Goal: Task Accomplishment & Management: Manage account settings

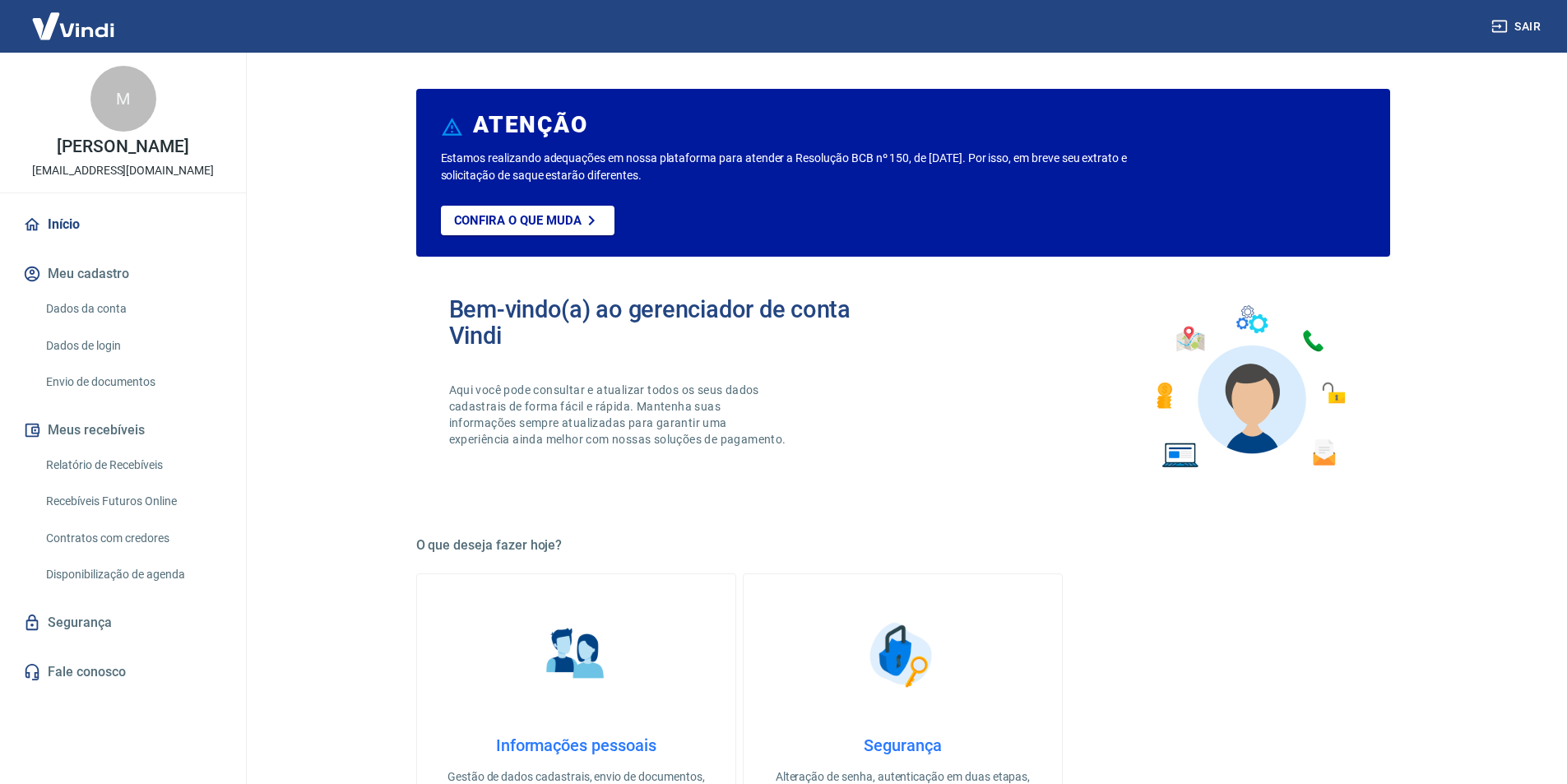
click at [347, 238] on main "ATENÇÃO Estamos realizando adequações em nossa plataforma para atender a Resolu…" at bounding box center [903, 418] width 1329 height 731
click at [137, 377] on link "Envio de documentos" at bounding box center [132, 381] width 187 height 34
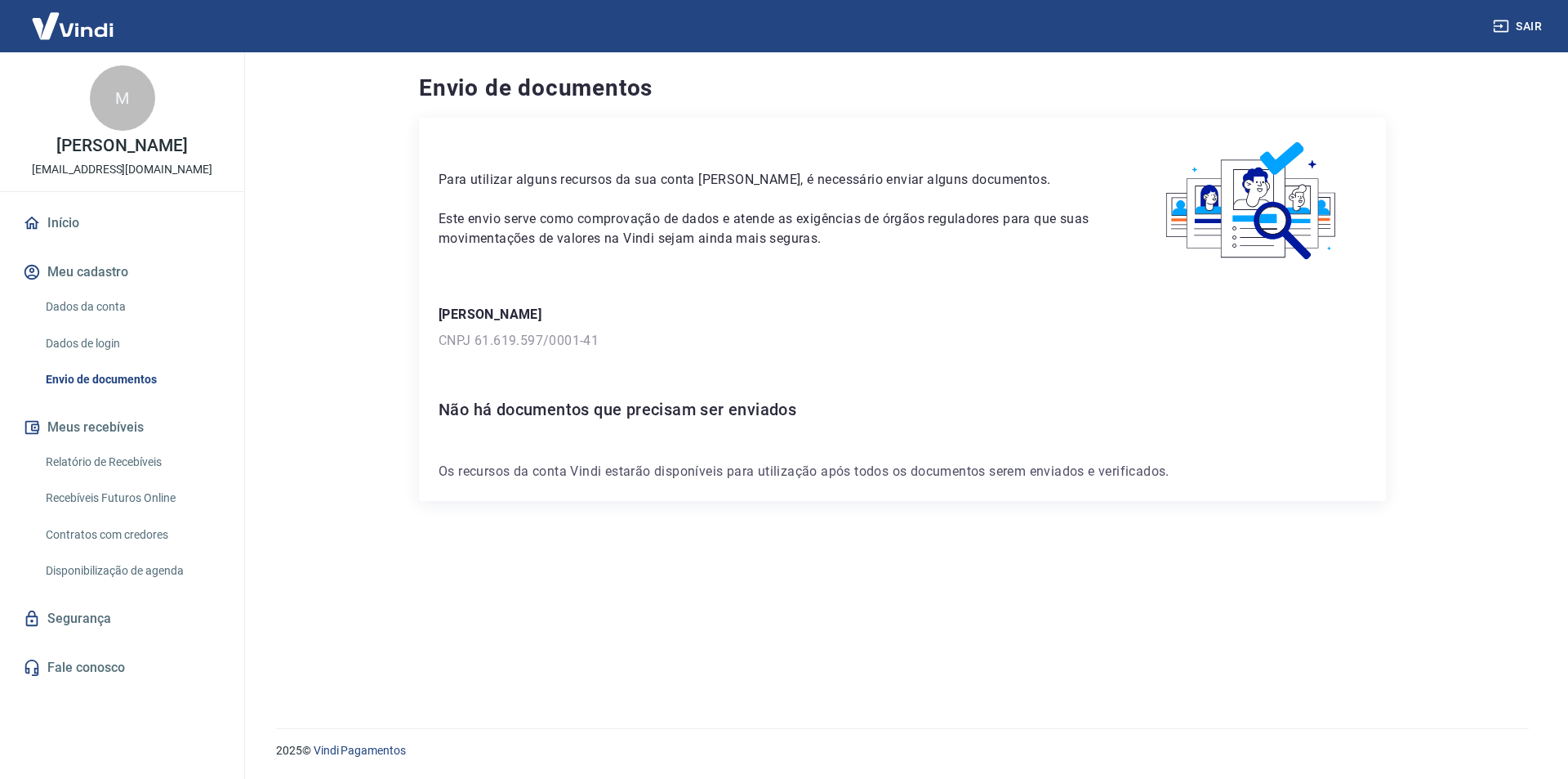
click at [781, 628] on div "Para utilizar alguns recursos da sua conta Vindi, é necessário enviar alguns do…" at bounding box center [903, 403] width 967 height 571
click at [360, 362] on main "Envio de documentos Para utilizar alguns recursos da sua conta Vindi, é necessá…" at bounding box center [903, 416] width 1331 height 726
click at [71, 230] on link "Início" at bounding box center [122, 223] width 205 height 36
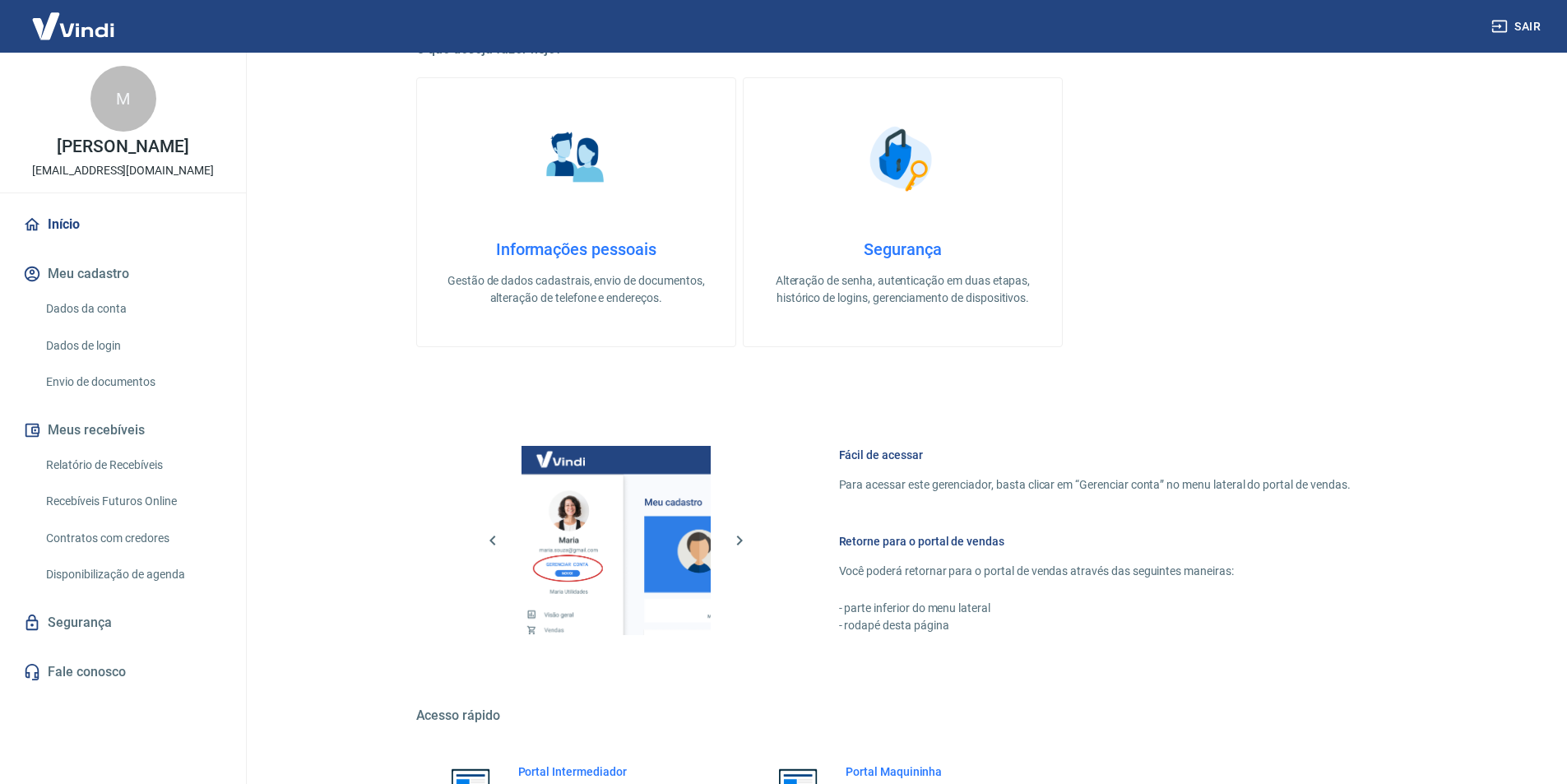
scroll to position [575, 0]
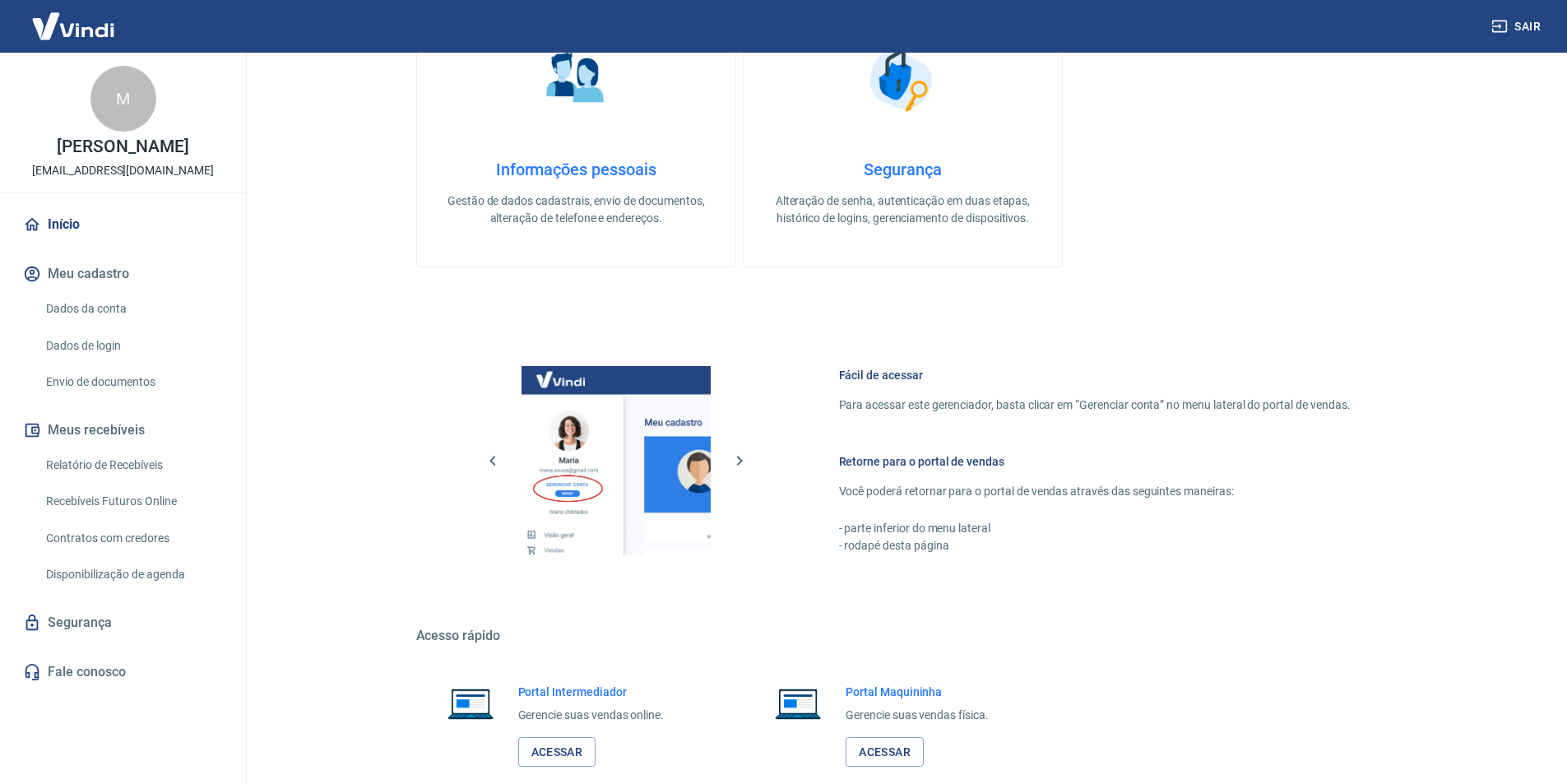
click at [578, 170] on h4 "Informações pessoais" at bounding box center [576, 170] width 265 height 20
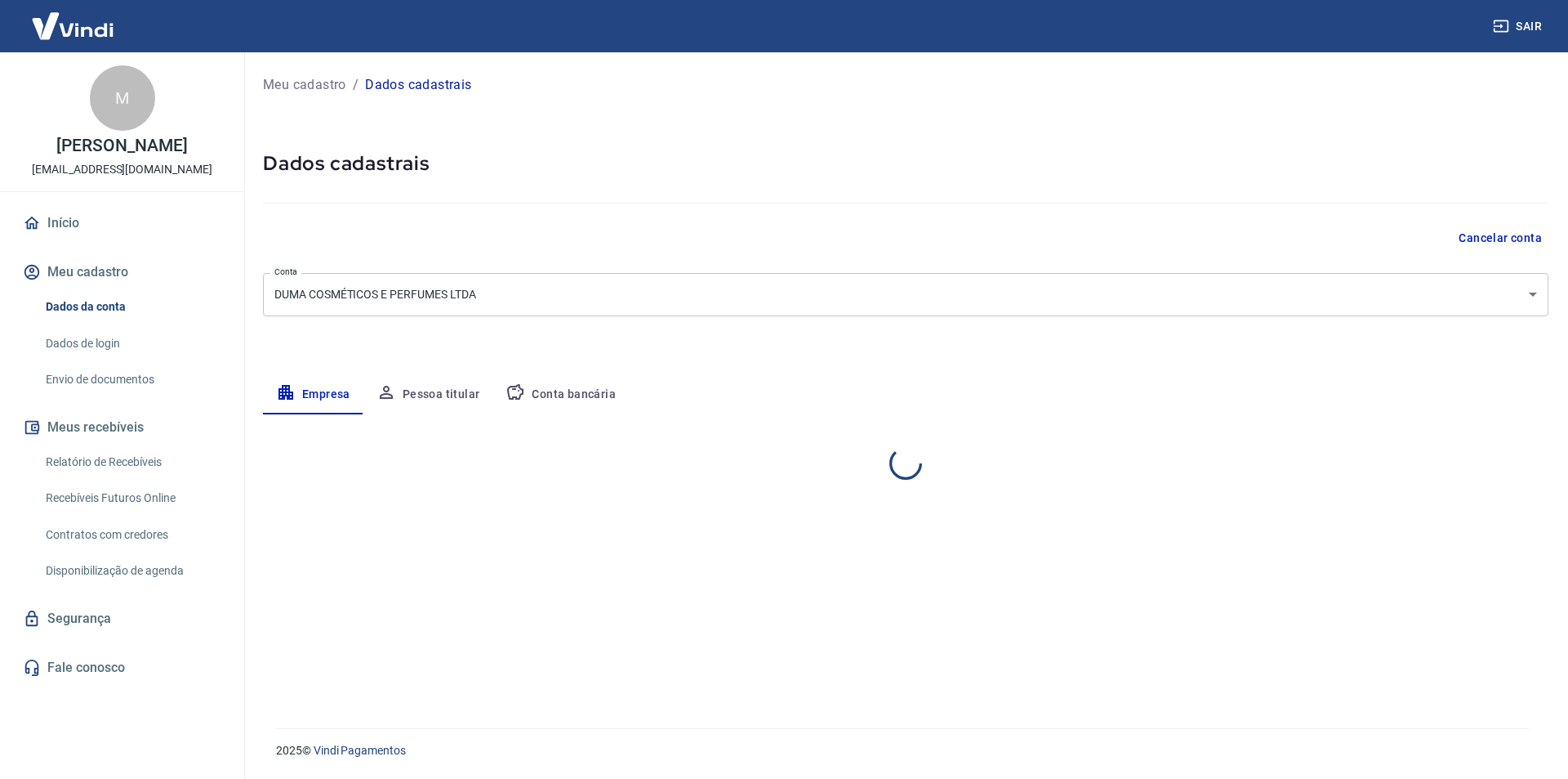
select select "GO"
select select "business"
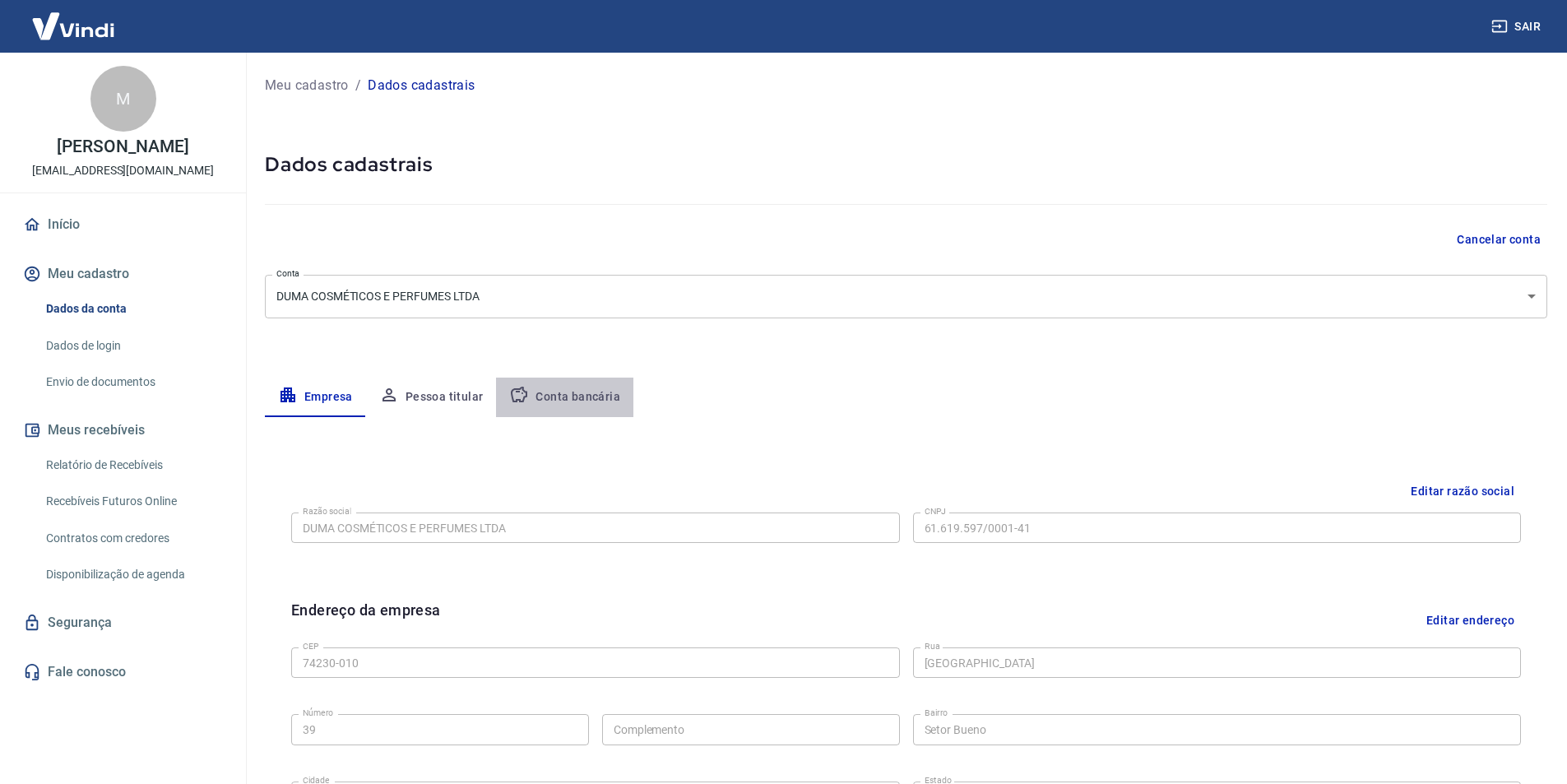
click at [567, 394] on button "Conta bancária" at bounding box center [565, 397] width 138 height 39
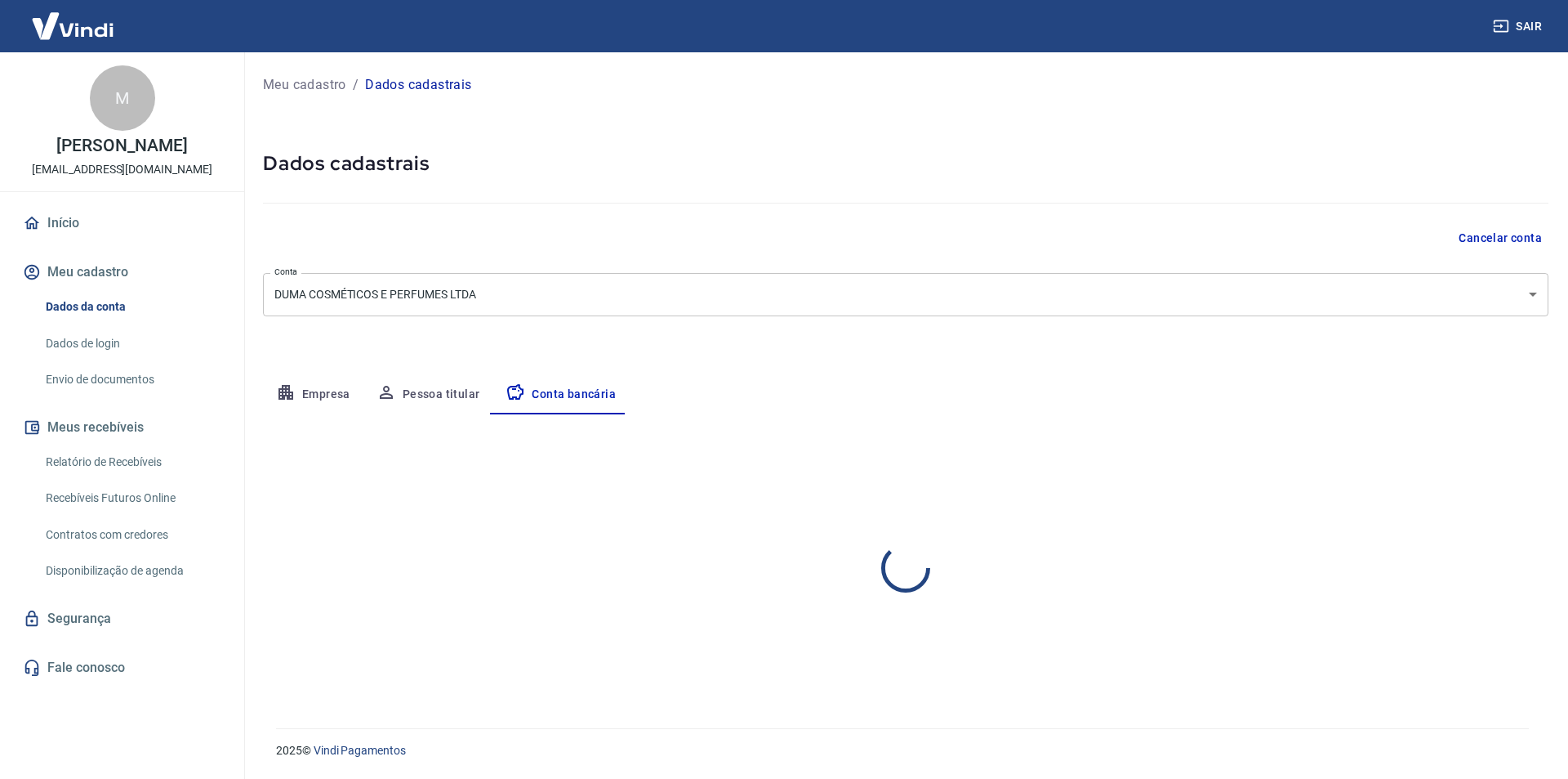
select select "1"
click at [434, 391] on button "Pessoa titular" at bounding box center [427, 394] width 129 height 39
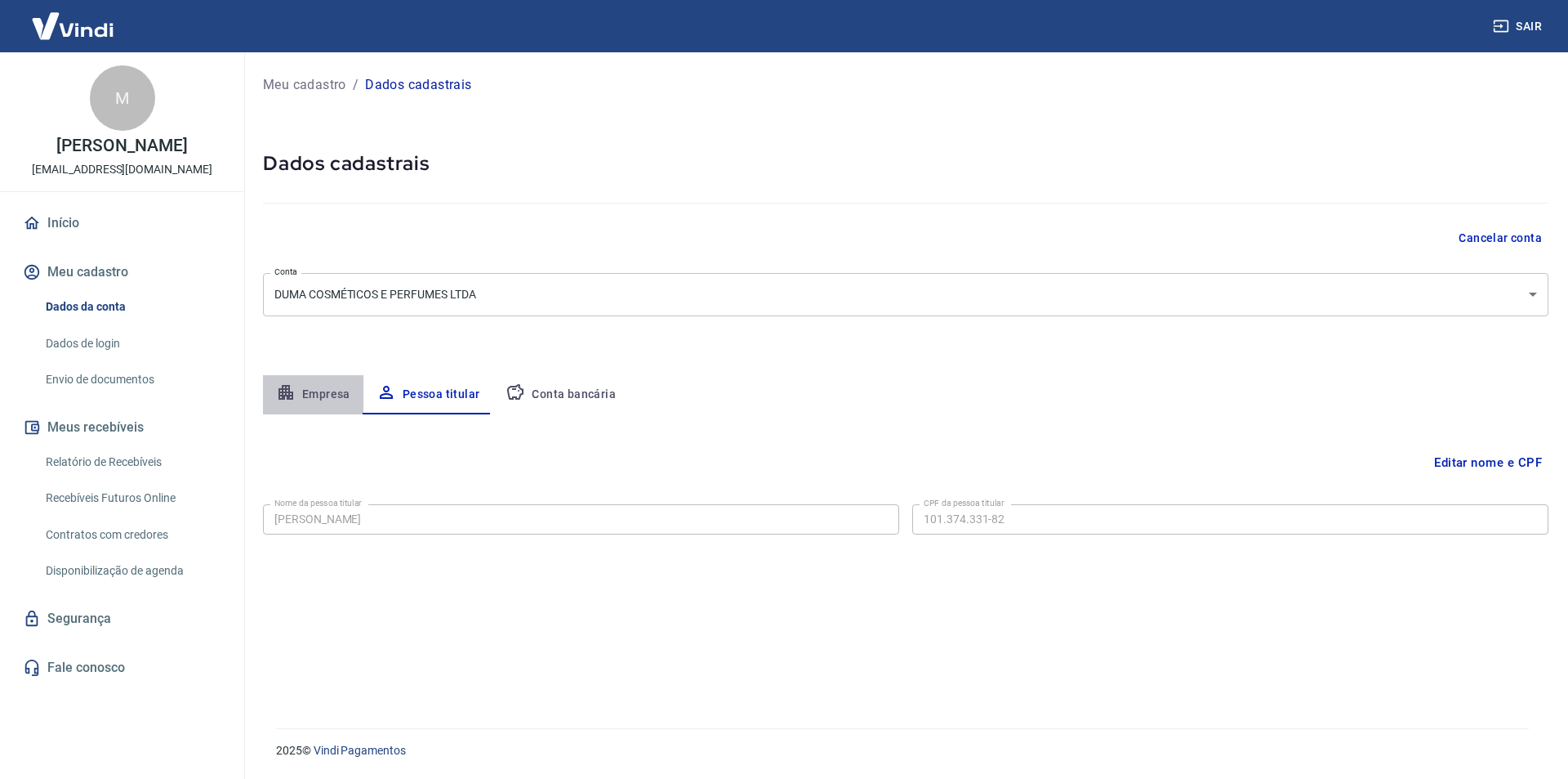
click at [329, 389] on button "Empresa" at bounding box center [312, 394] width 100 height 39
select select "GO"
select select "business"
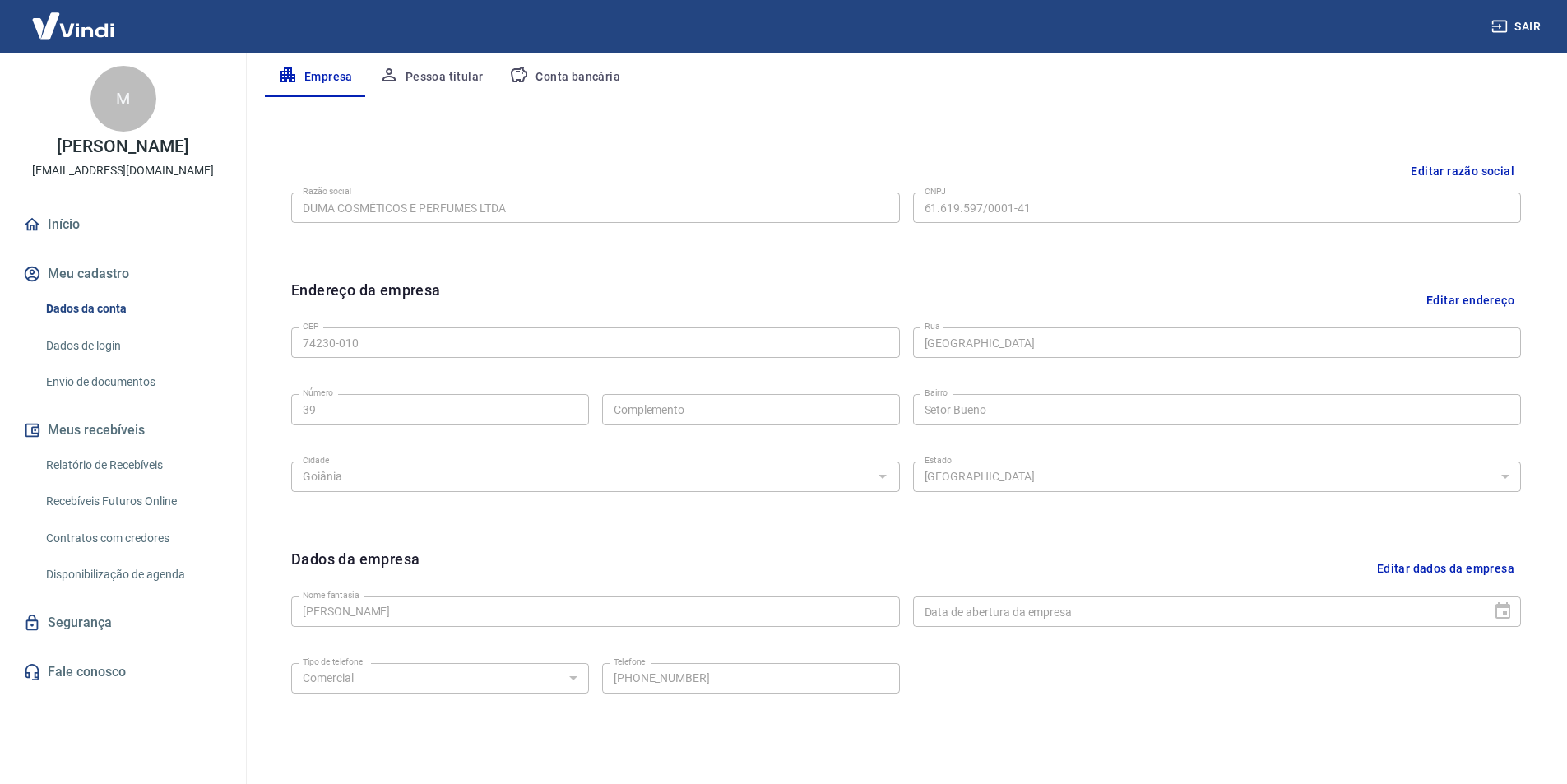
scroll to position [402, 0]
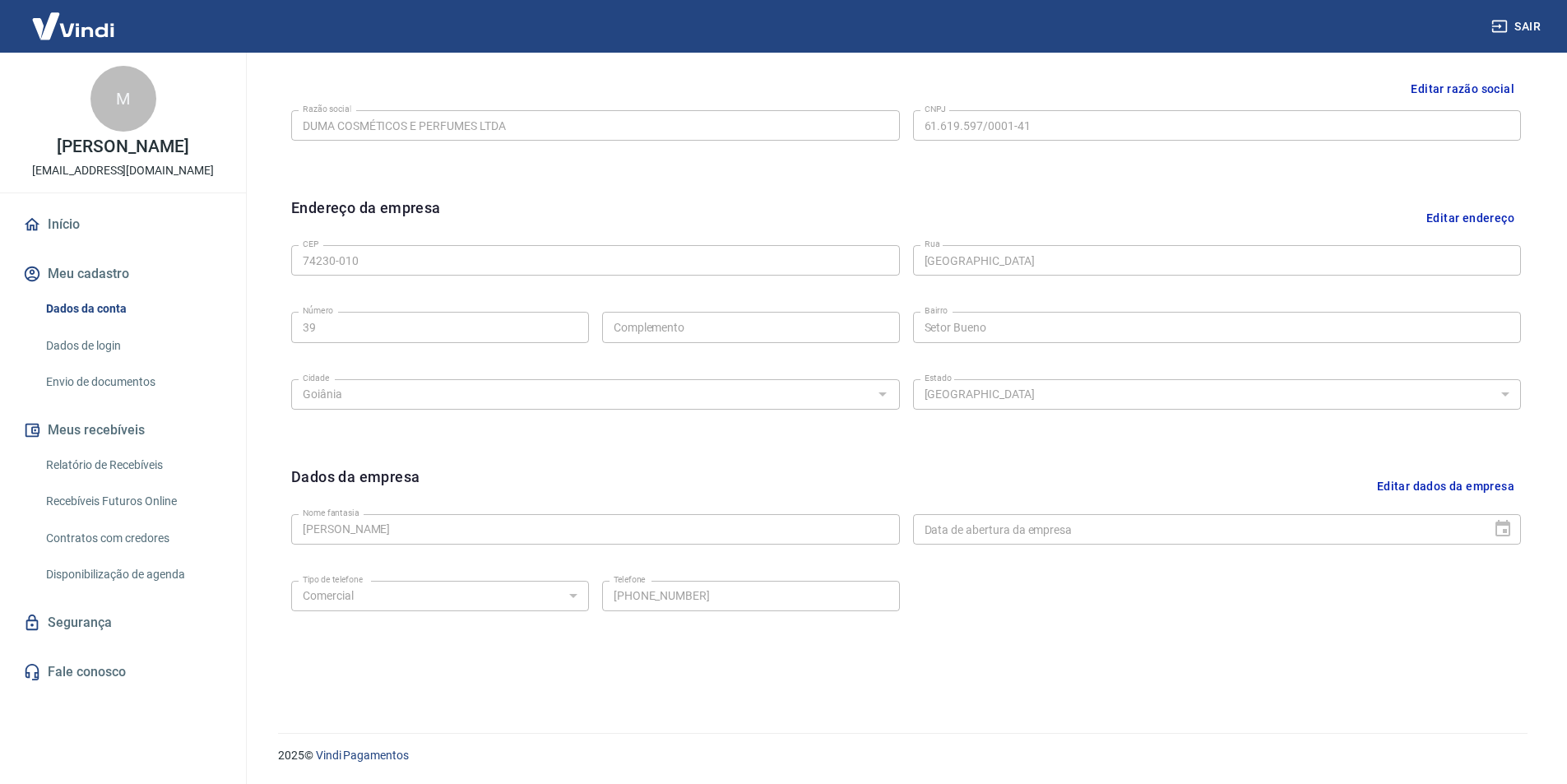
click at [92, 378] on link "Envio de documentos" at bounding box center [132, 381] width 187 height 34
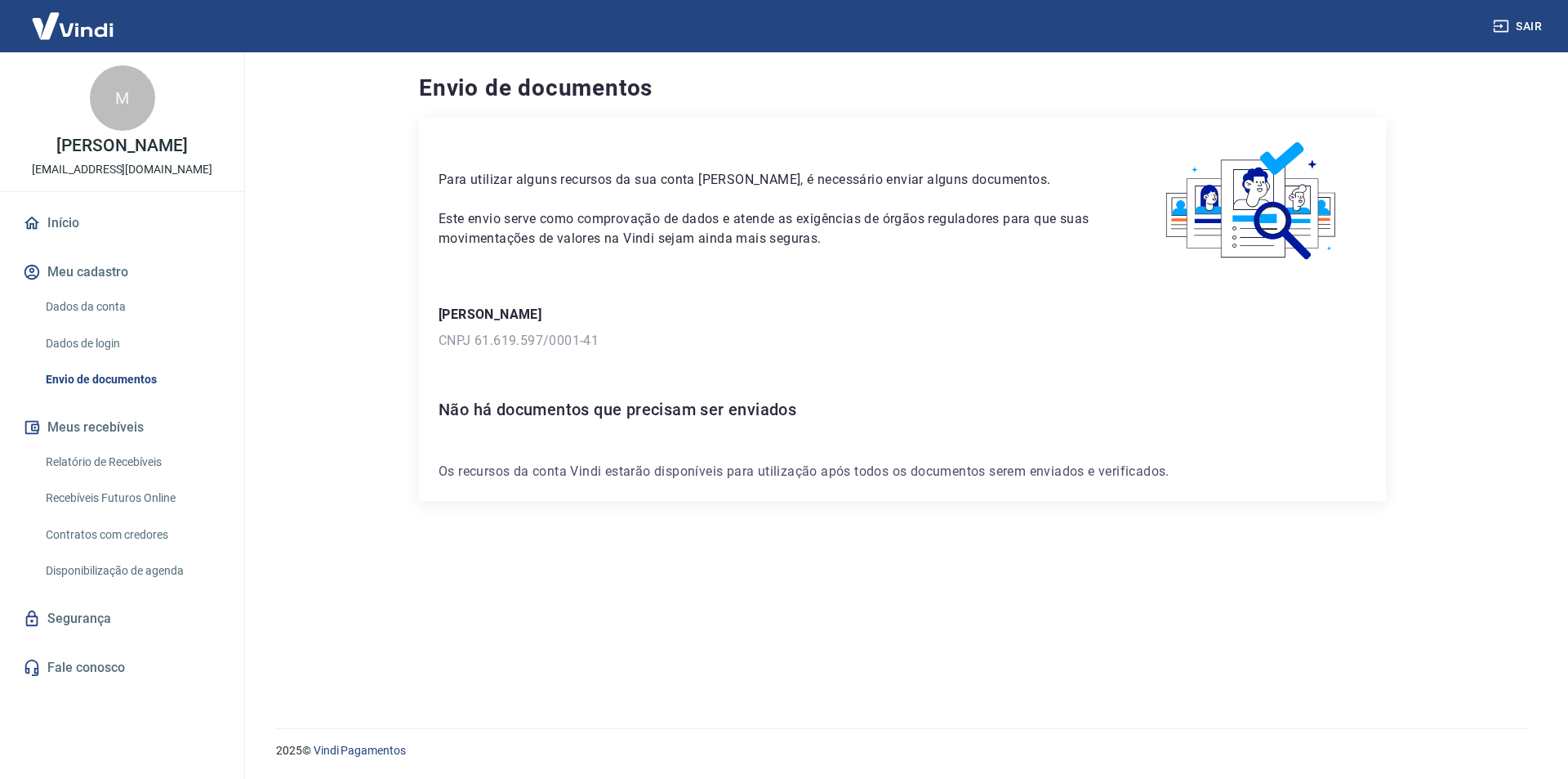
click at [54, 213] on link "Início" at bounding box center [122, 223] width 205 height 36
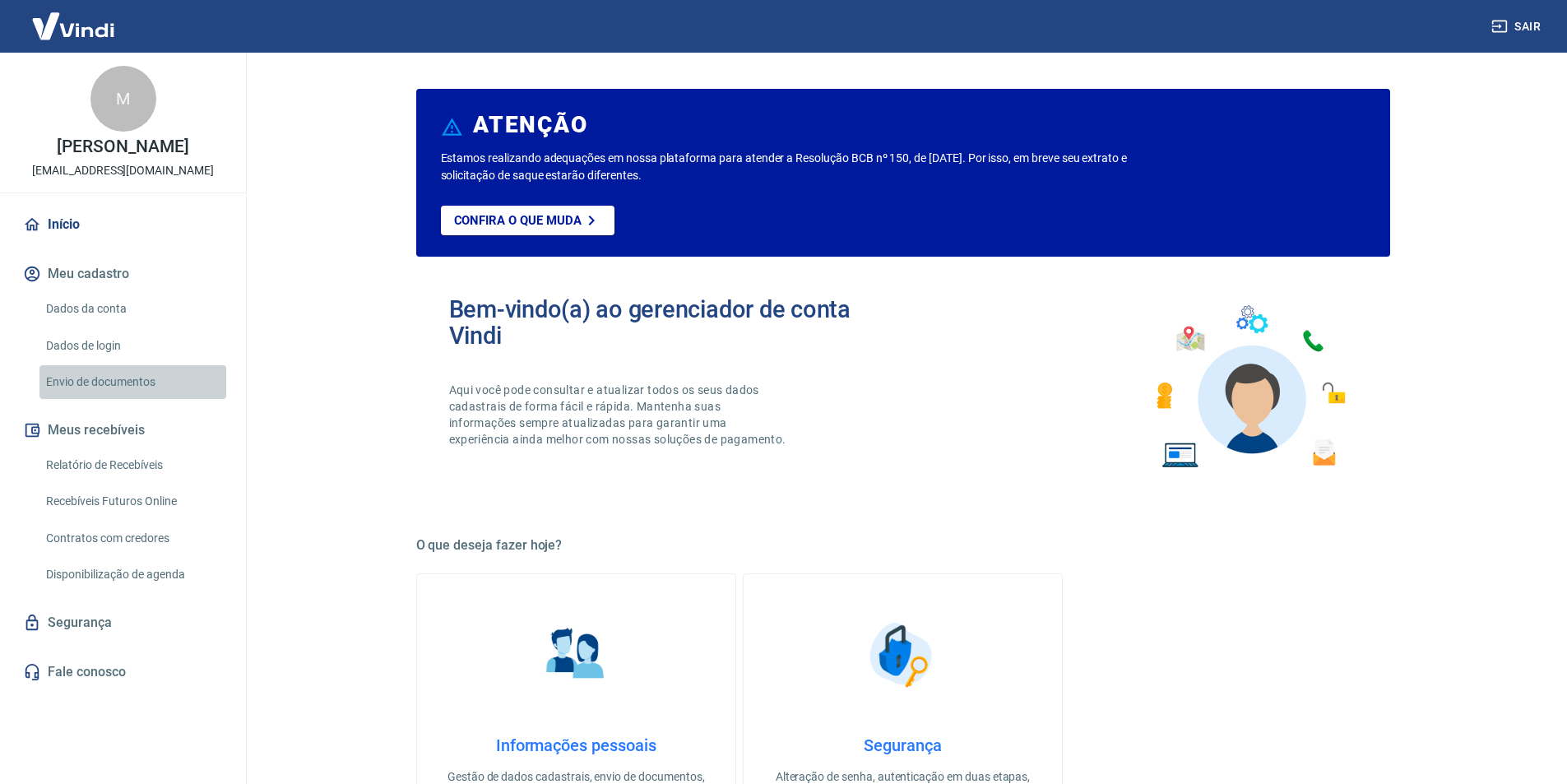
click at [132, 380] on link "Envio de documentos" at bounding box center [132, 381] width 187 height 34
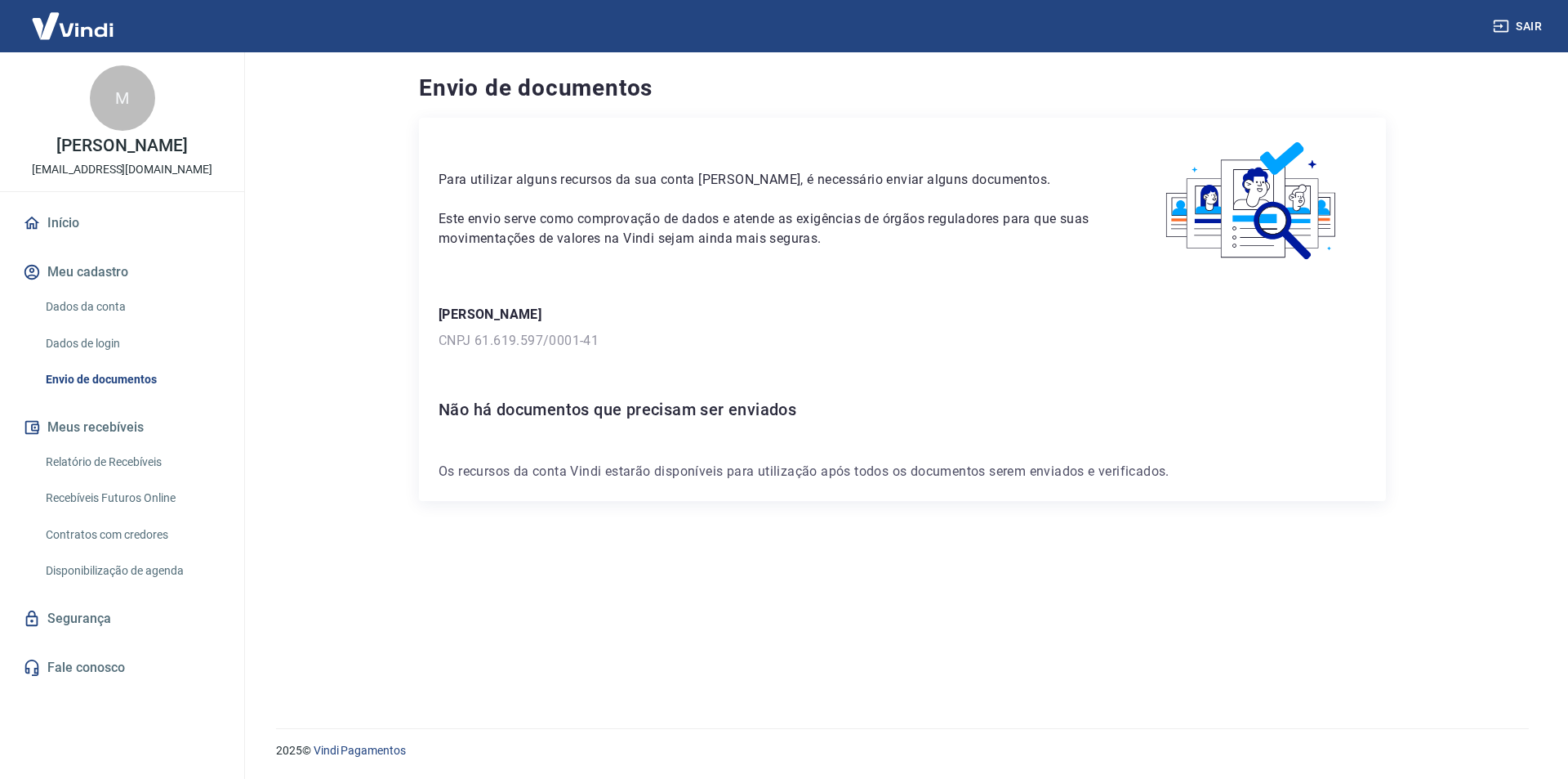
click at [57, 304] on link "Dados da conta" at bounding box center [131, 306] width 186 height 34
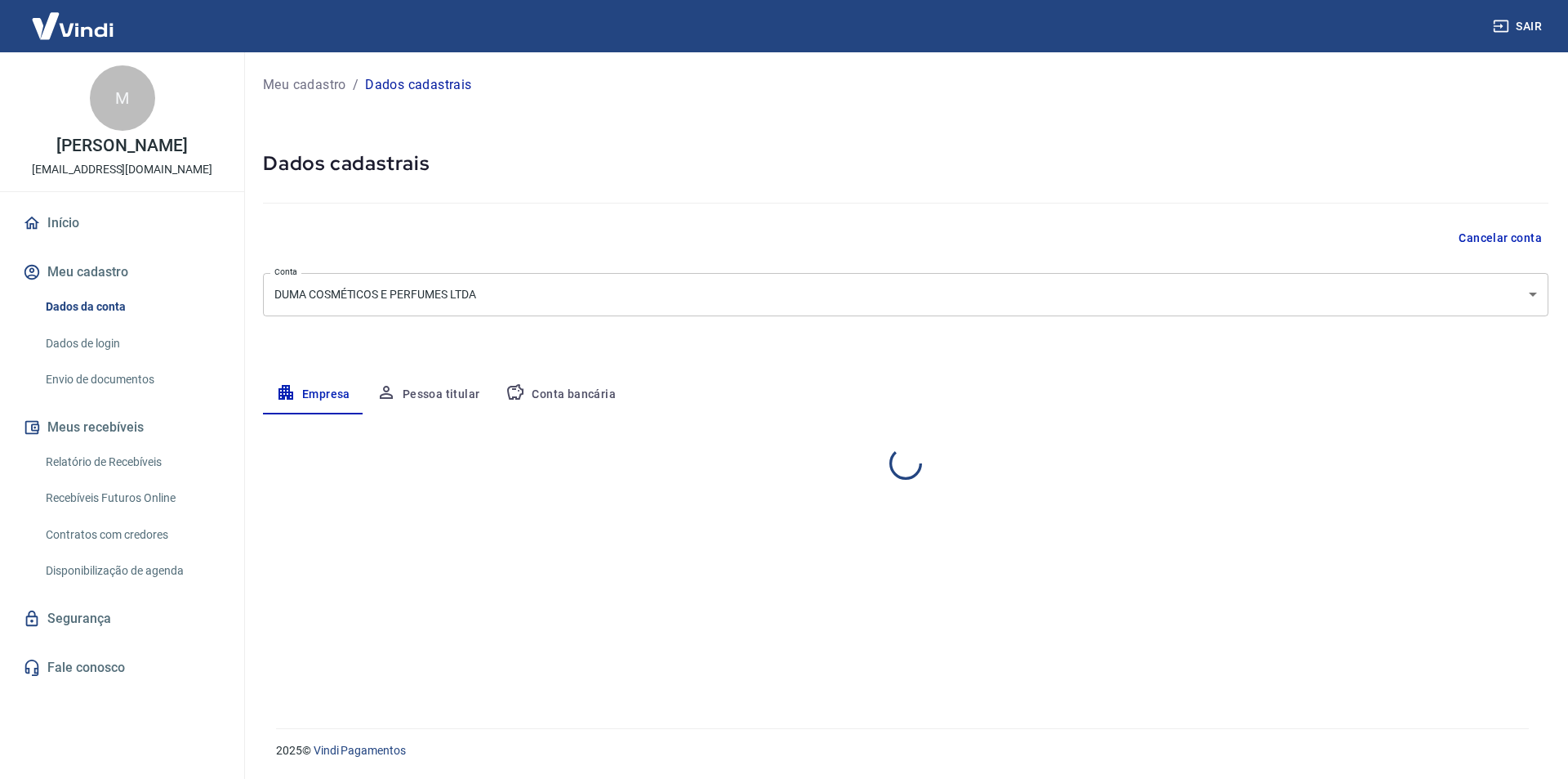
select select "GO"
select select "business"
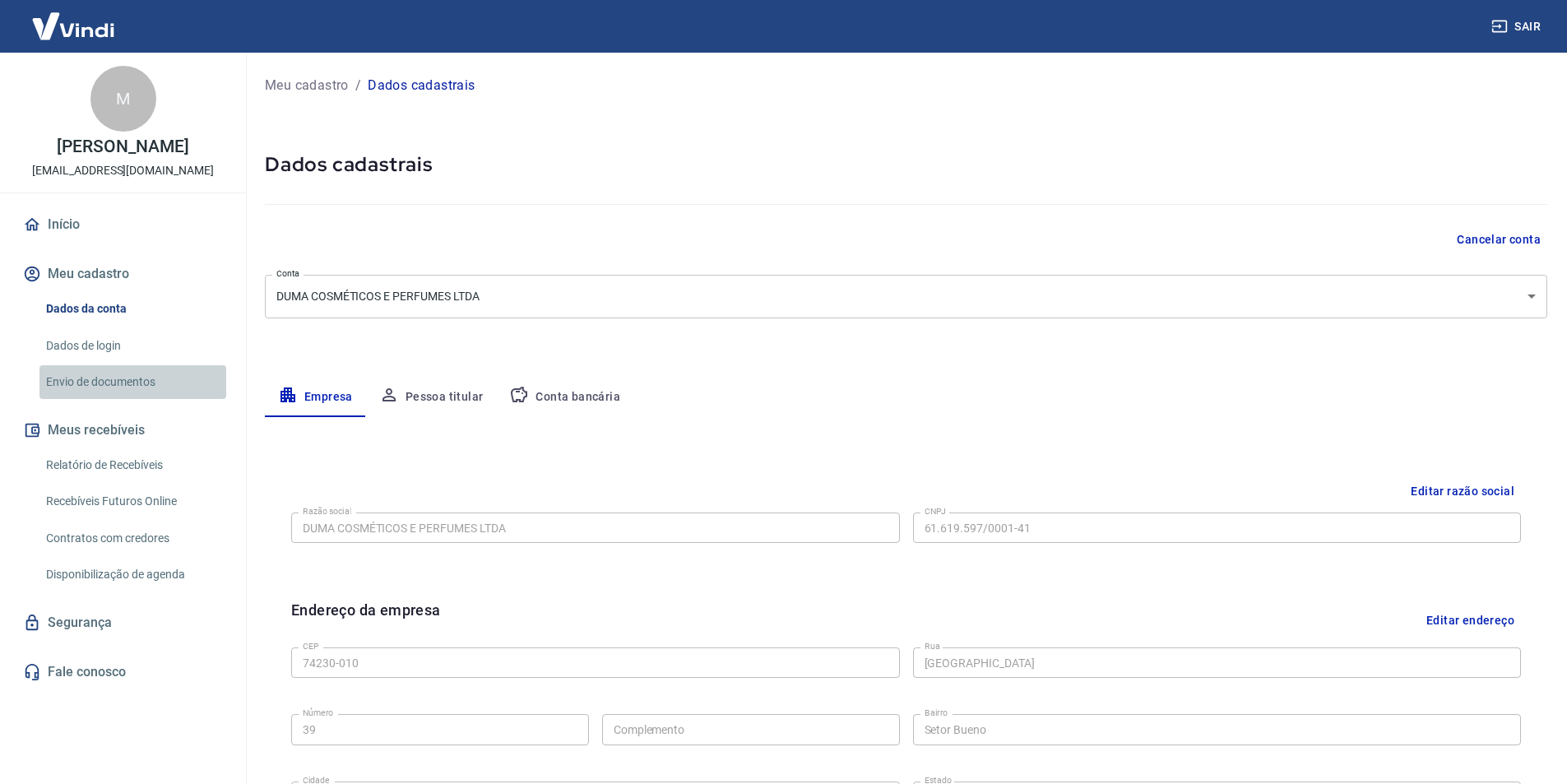
click at [98, 382] on link "Envio de documentos" at bounding box center [132, 381] width 187 height 34
